Goal: Task Accomplishment & Management: Complete application form

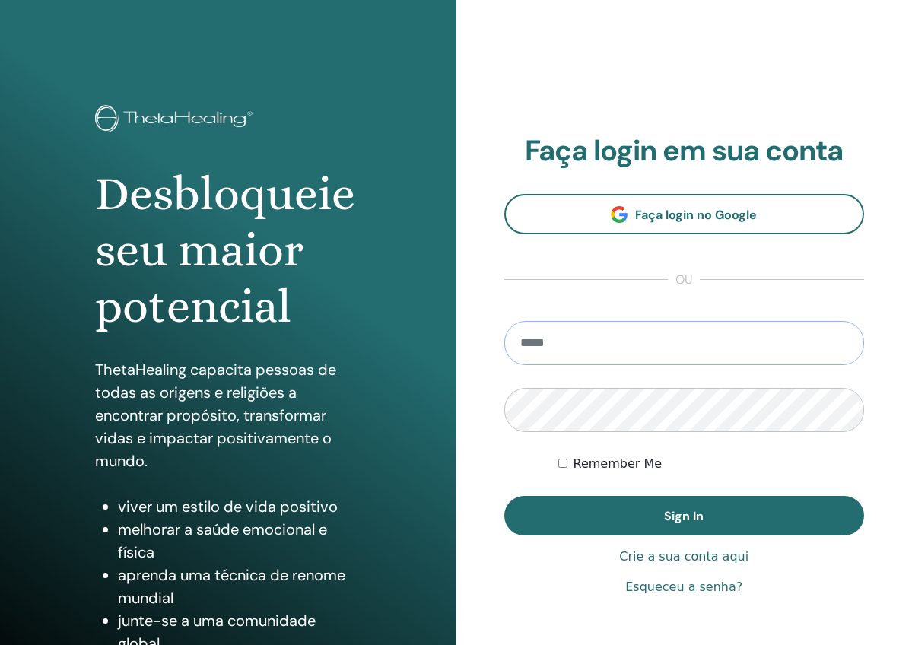
type input "**********"
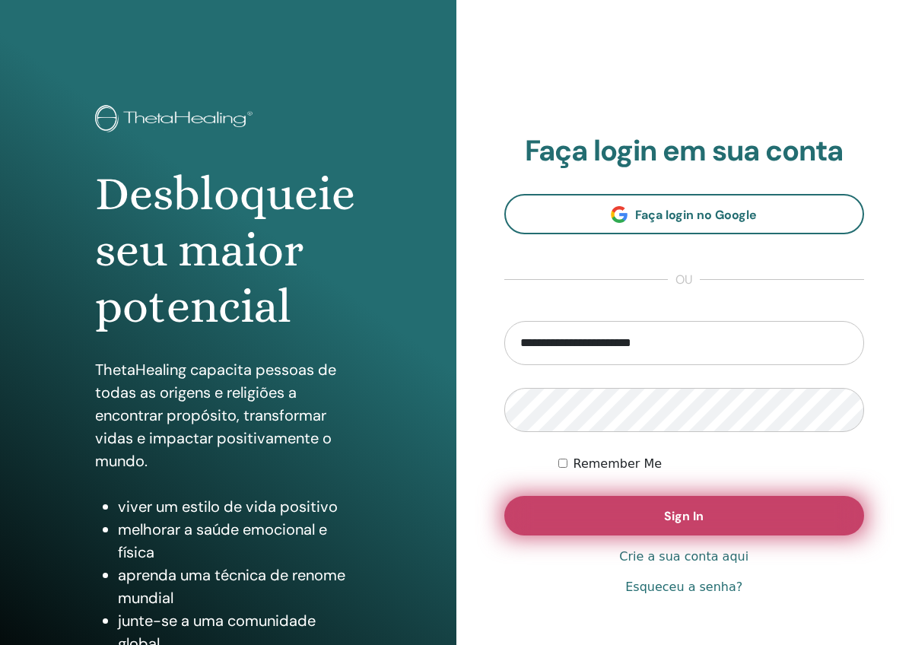
click at [603, 521] on button "Sign In" at bounding box center [684, 516] width 361 height 40
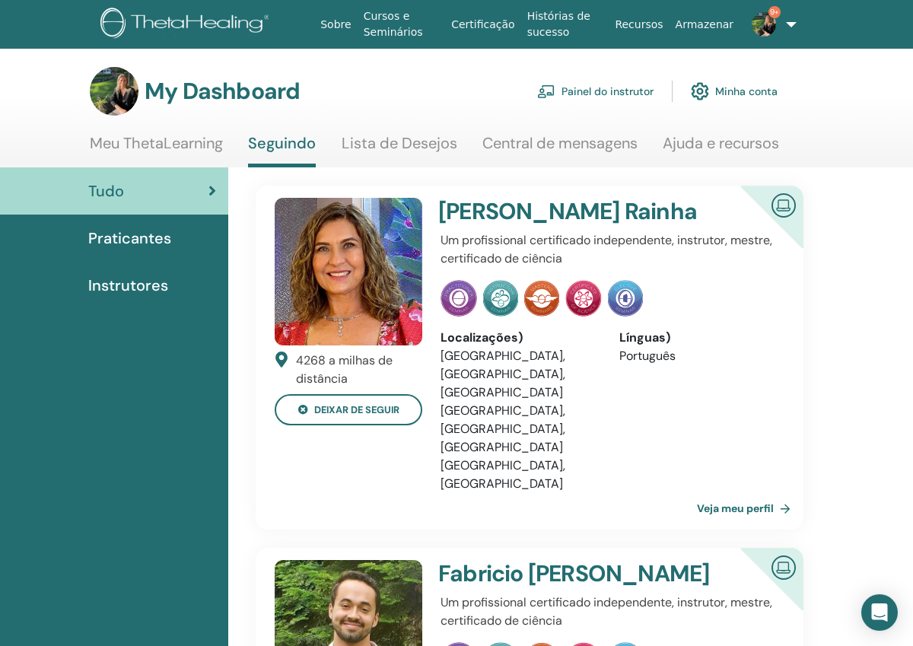
click at [771, 8] on span "9+" at bounding box center [774, 12] width 12 height 12
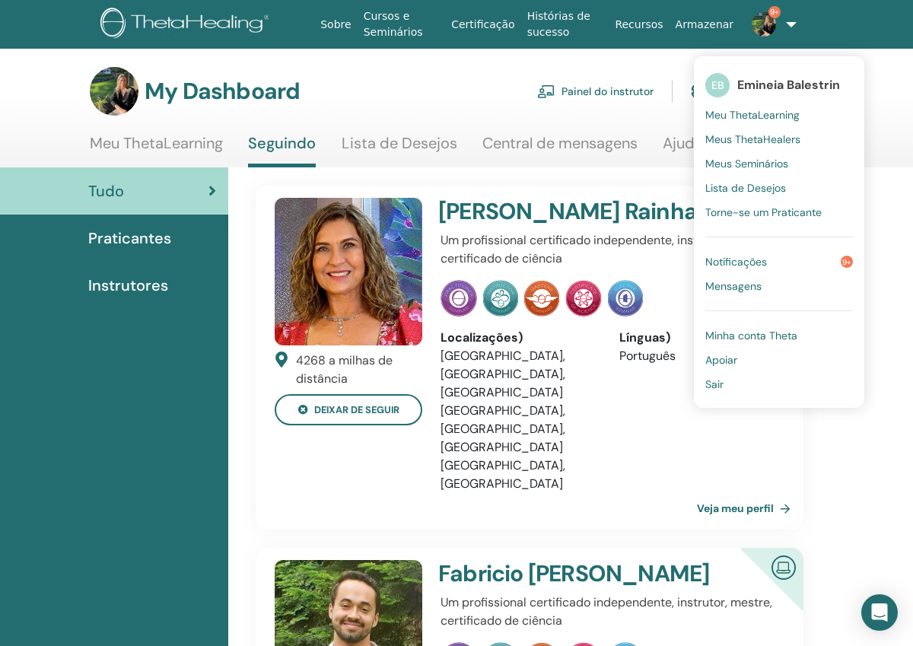
click at [711, 266] on span "Notificações" at bounding box center [736, 262] width 62 height 14
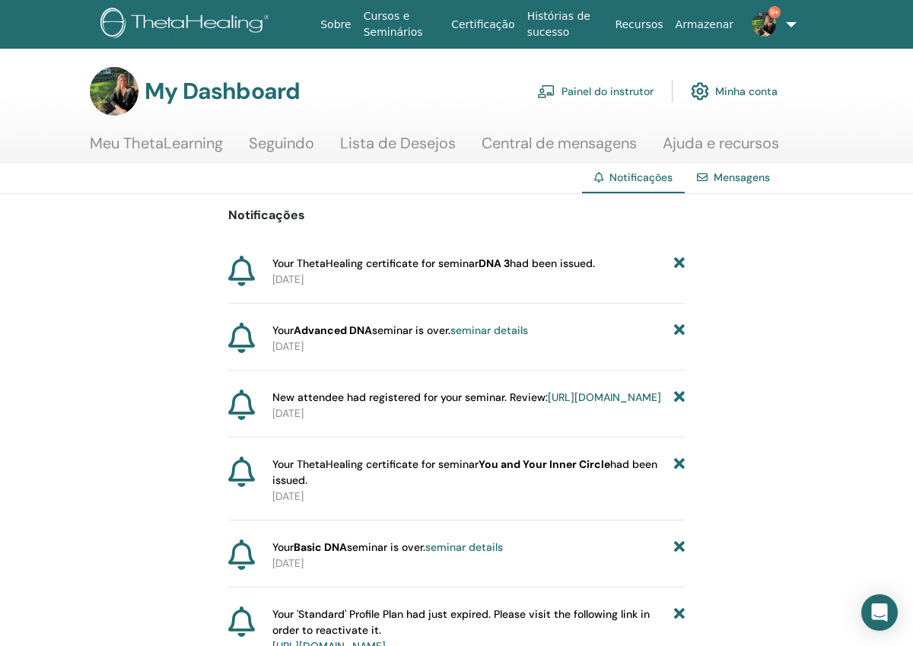
click at [490, 262] on b "DNA 3" at bounding box center [494, 263] width 31 height 14
click at [242, 273] on icon at bounding box center [241, 271] width 27 height 30
click at [313, 275] on p "2025-08-08" at bounding box center [478, 280] width 412 height 16
click at [492, 266] on b "DNA 3" at bounding box center [494, 263] width 31 height 14
click at [576, 258] on span "Your ThetaHealing certificate for seminar DNA 3 had been issued." at bounding box center [433, 264] width 323 height 16
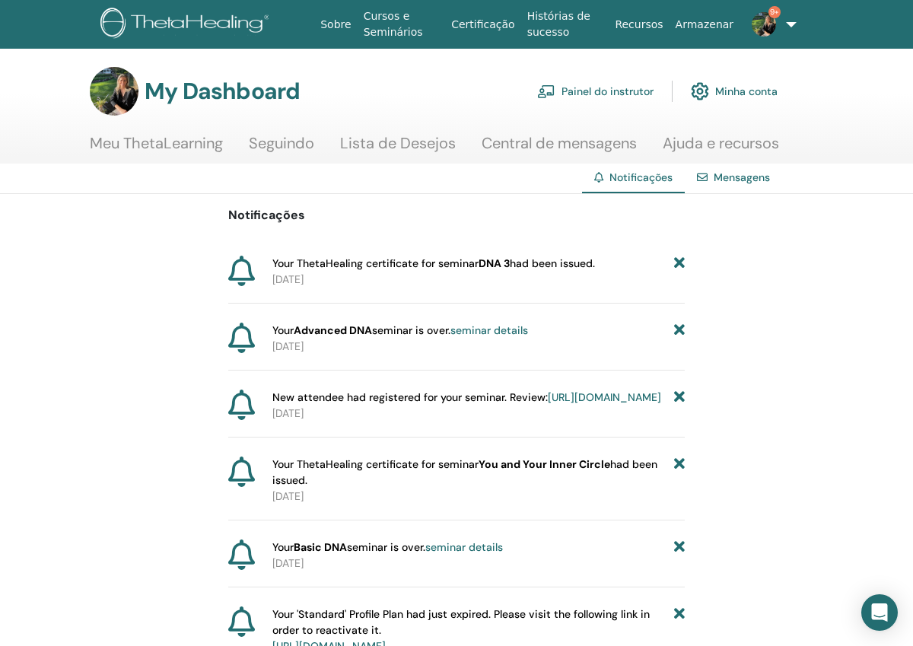
click at [600, 89] on link "Painel do instrutor" at bounding box center [595, 91] width 116 height 33
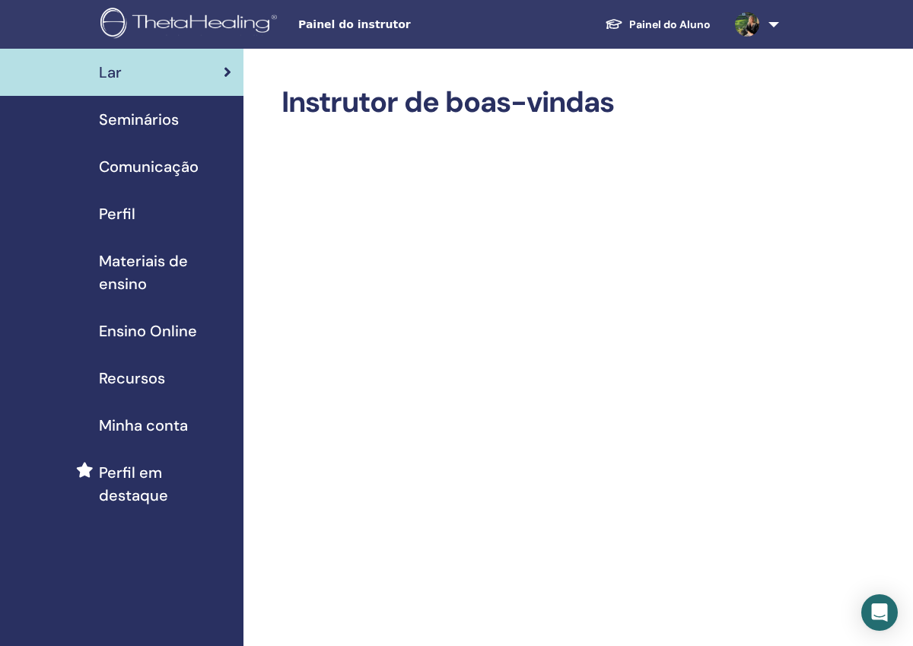
click at [107, 425] on span "Minha conta" at bounding box center [143, 425] width 89 height 23
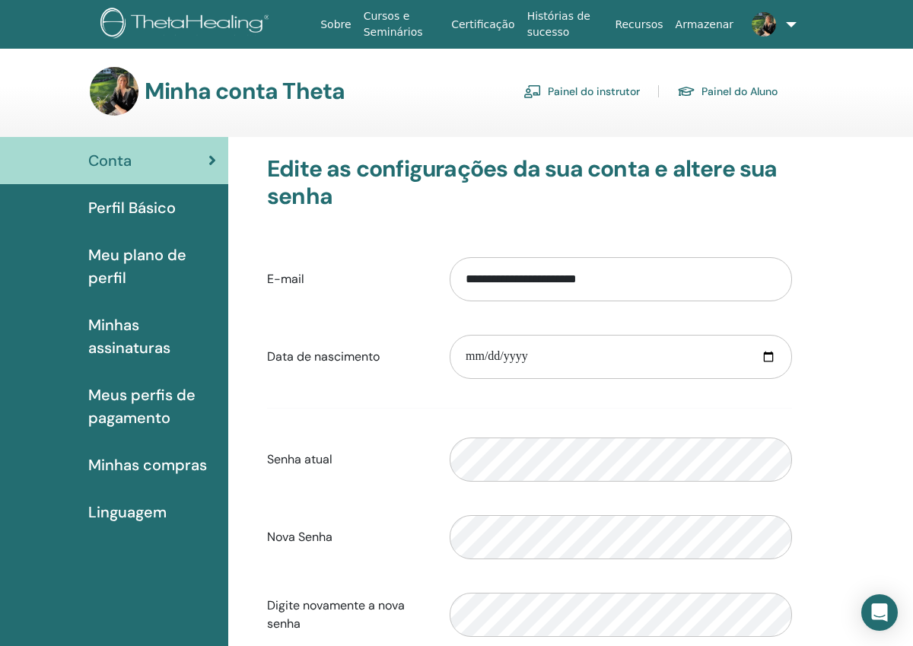
click at [554, 92] on link "Painel do instrutor" at bounding box center [581, 91] width 116 height 24
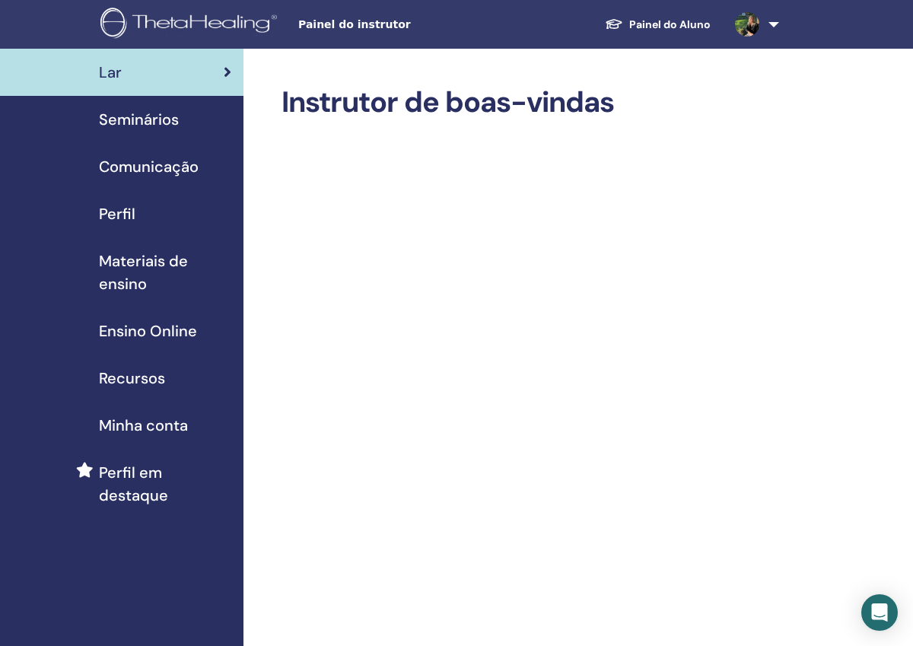
click at [138, 120] on span "Seminários" at bounding box center [139, 119] width 80 height 23
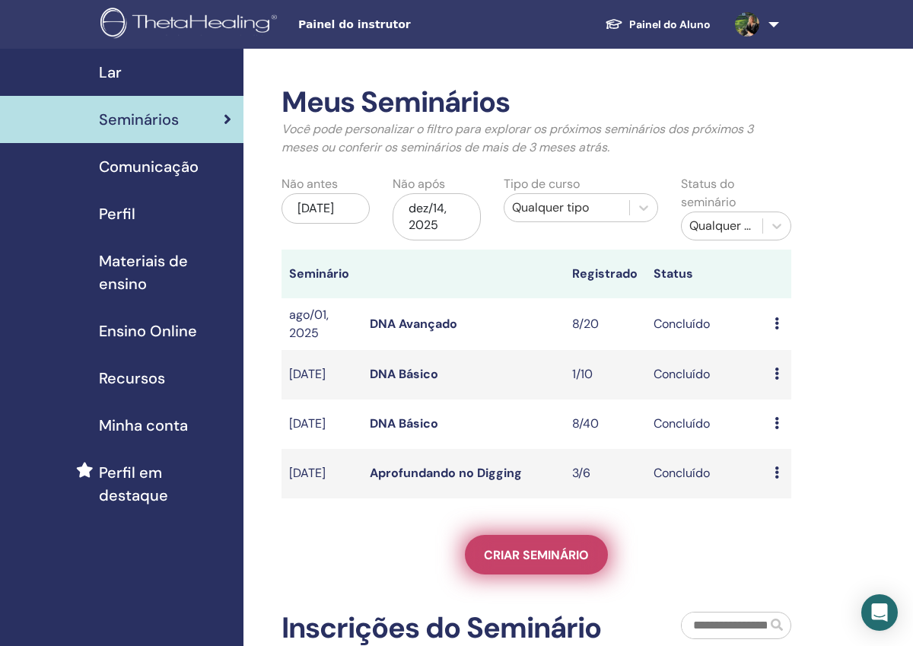
click at [504, 563] on span "Criar seminário" at bounding box center [536, 555] width 105 height 16
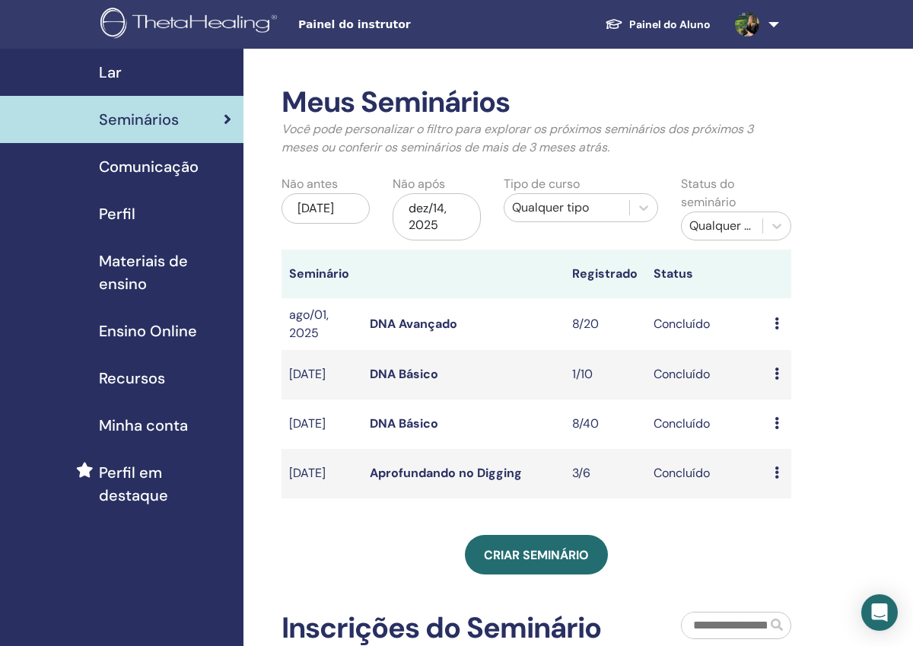
click at [775, 325] on icon at bounding box center [777, 323] width 5 height 12
click at [780, 365] on link "Participantes" at bounding box center [798, 360] width 75 height 16
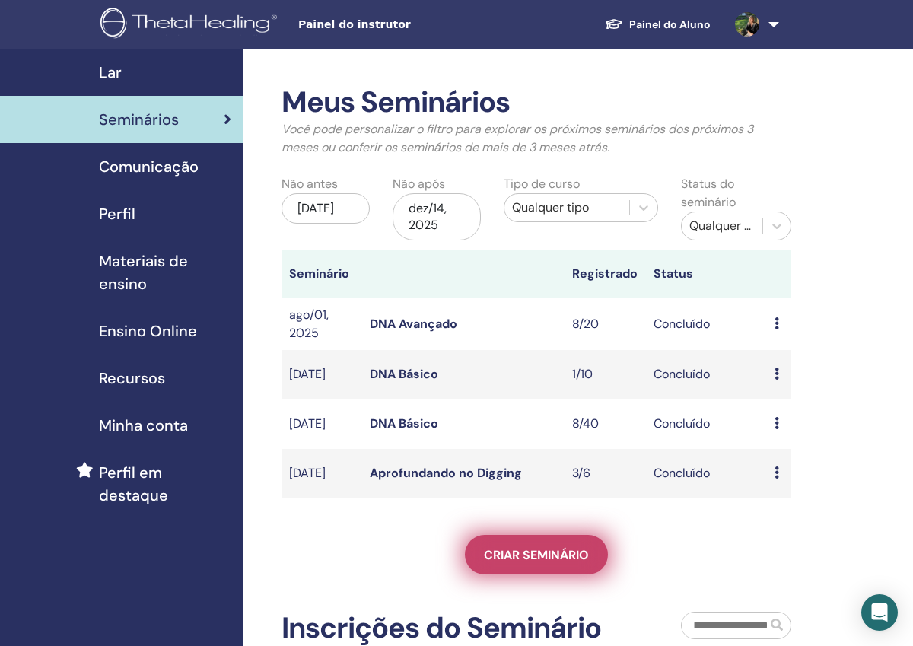
click at [530, 568] on link "Criar seminário" at bounding box center [536, 555] width 143 height 40
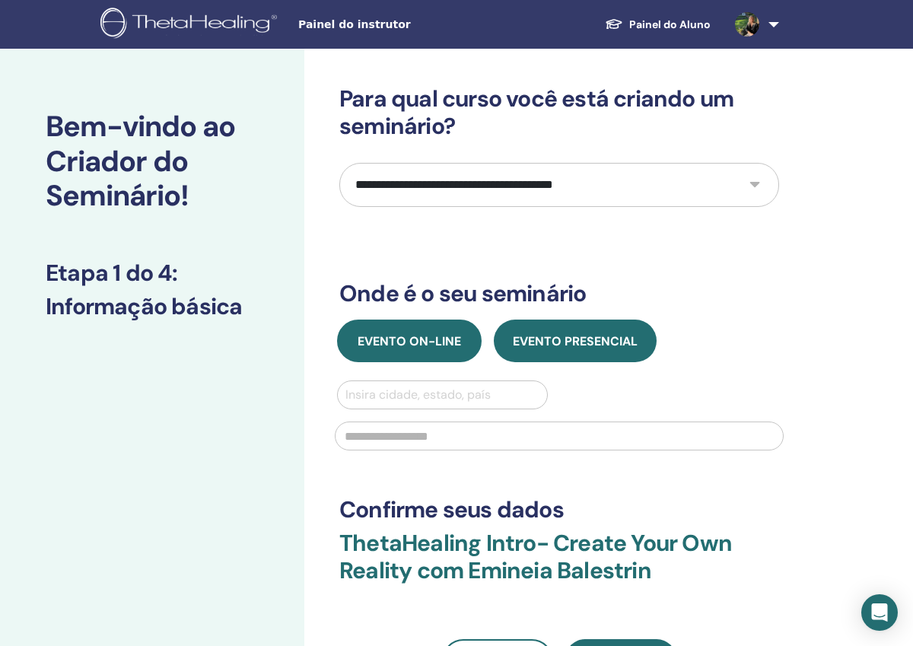
click at [434, 339] on span "Evento on-line" at bounding box center [409, 341] width 103 height 16
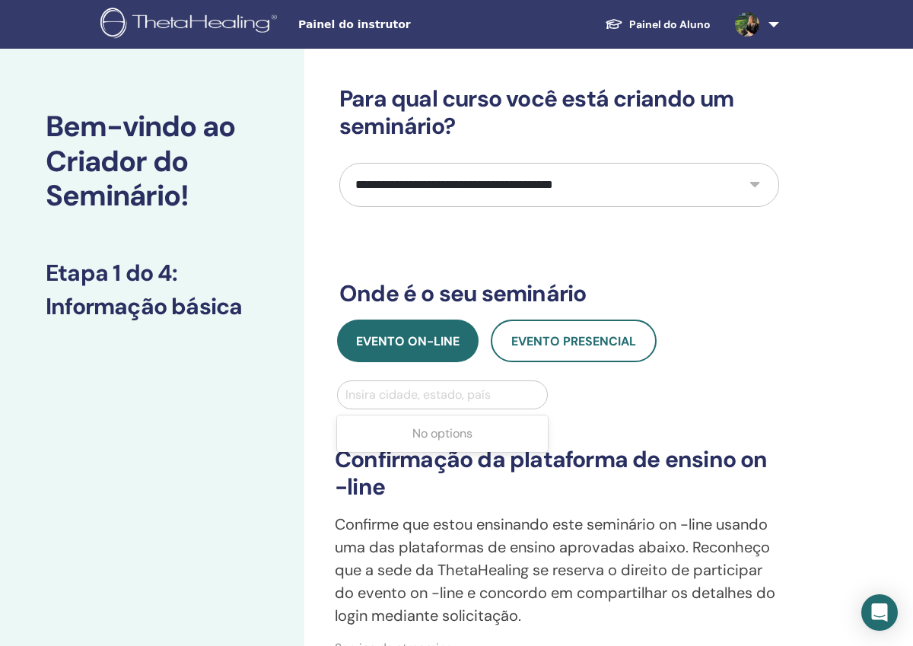
click at [441, 396] on div "Insira cidade, estado, país" at bounding box center [442, 395] width 194 height 18
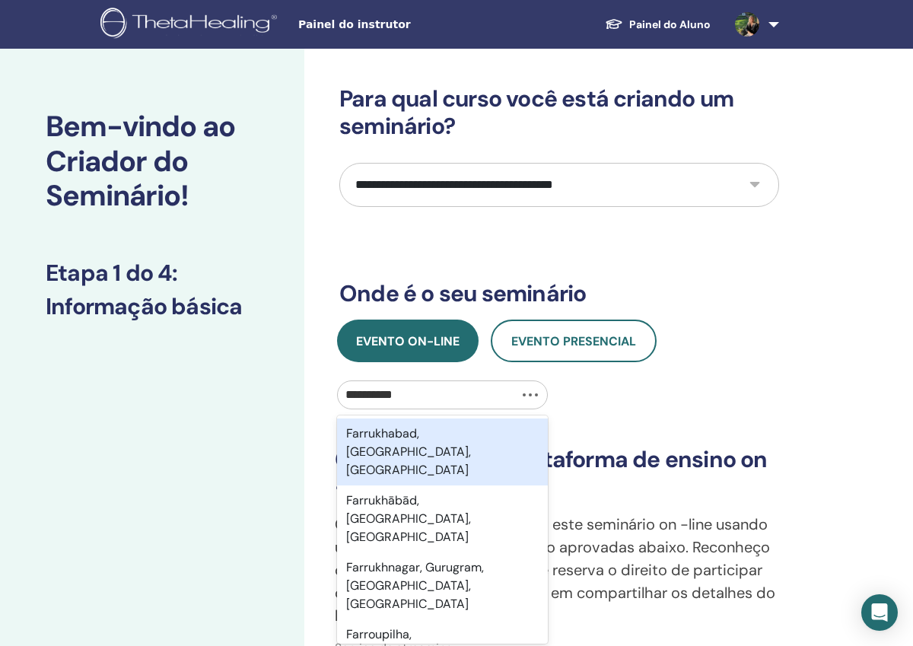
type input "**********"
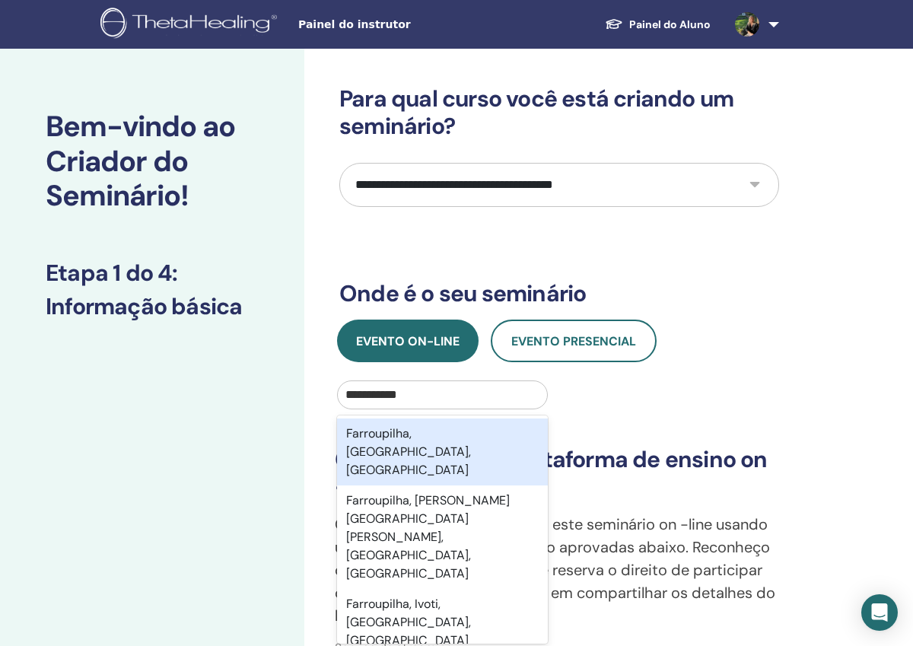
click at [427, 442] on div "Farroupilha, [GEOGRAPHIC_DATA], [GEOGRAPHIC_DATA]" at bounding box center [442, 451] width 211 height 67
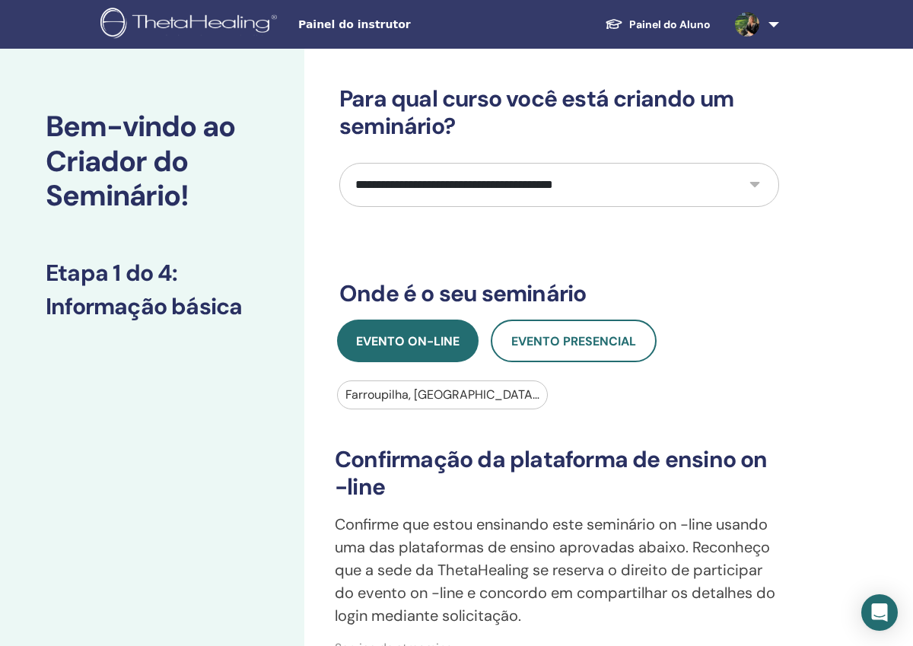
select select "*"
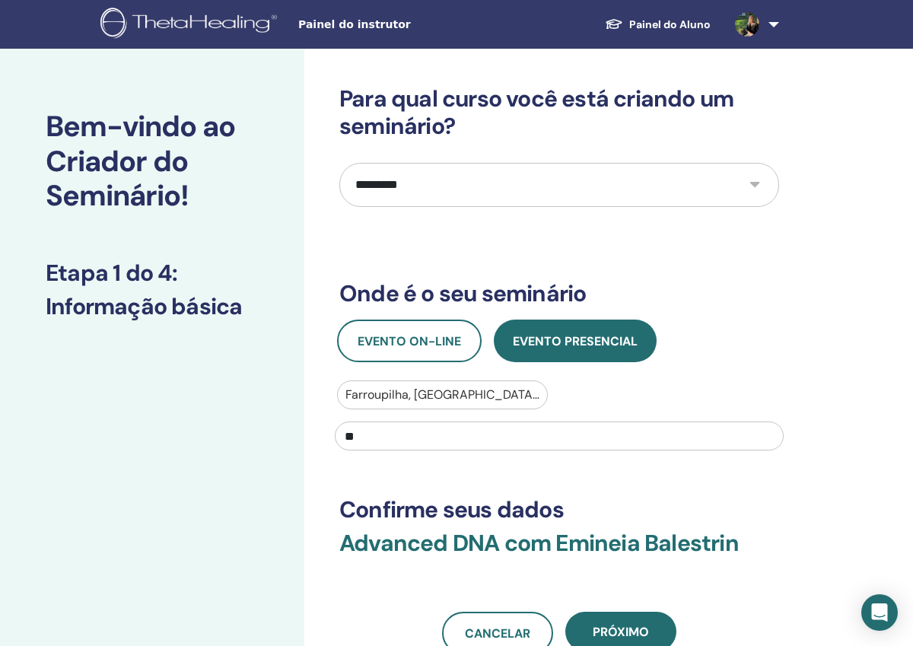
type input "*"
type input "***"
click at [468, 425] on input "***" at bounding box center [559, 436] width 449 height 29
click at [463, 434] on input "***" at bounding box center [559, 436] width 449 height 29
